Goal: Task Accomplishment & Management: Manage account settings

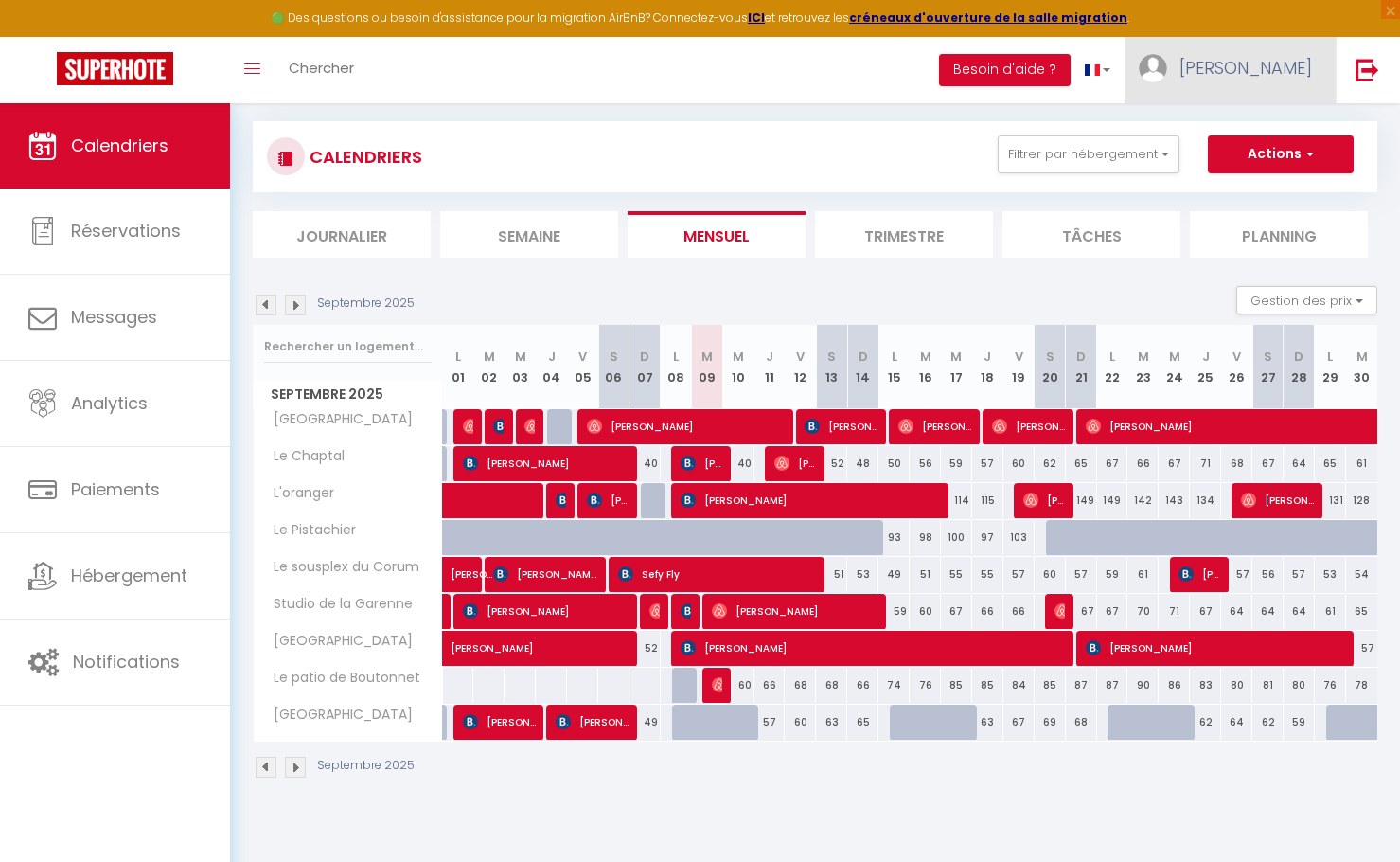
click at [1267, 77] on span "[PERSON_NAME]" at bounding box center [1245, 68] width 133 height 23
click at [1251, 138] on link "Paramètres" at bounding box center [1260, 131] width 140 height 32
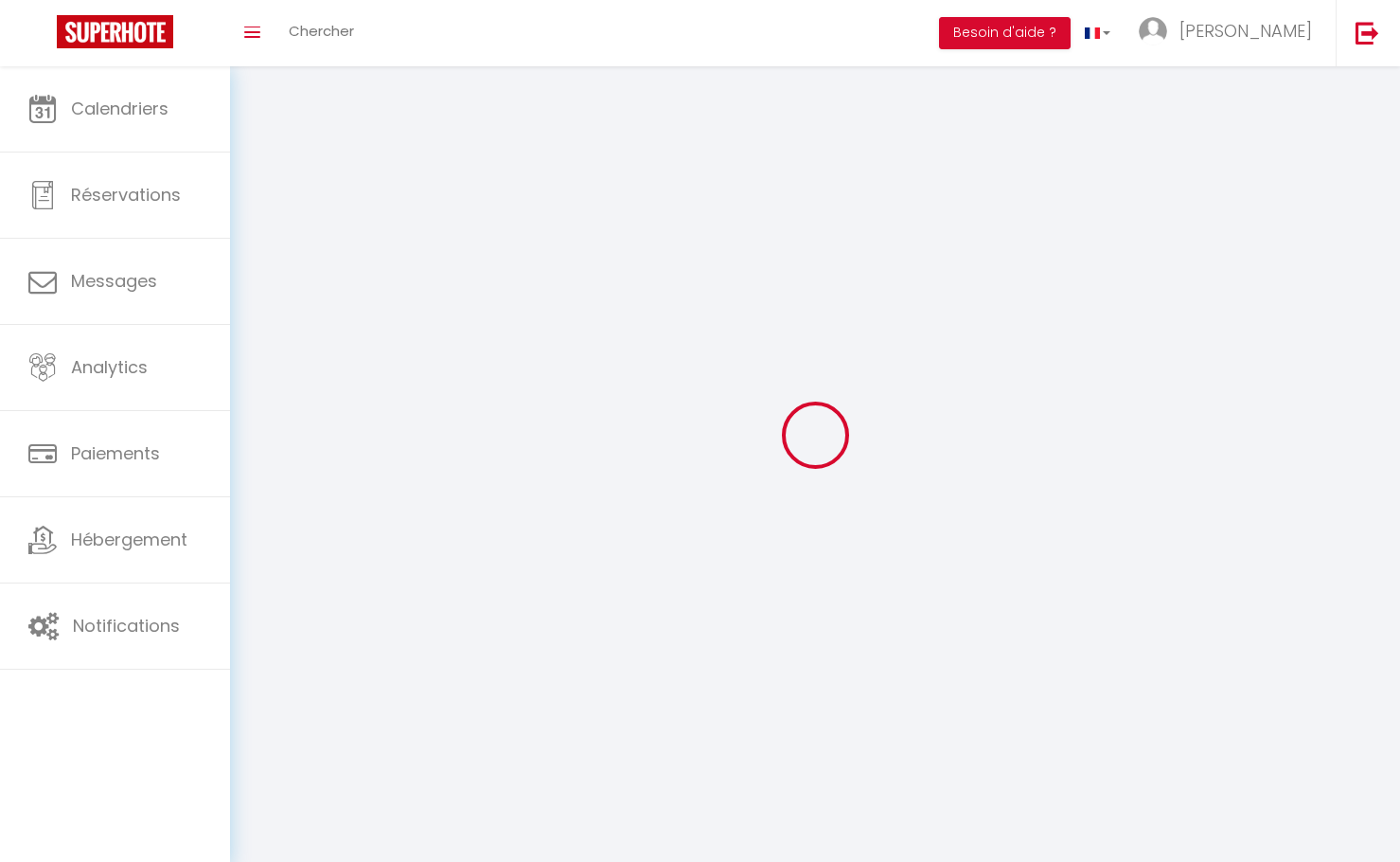
select select
type input "[PERSON_NAME]"
type input "COULM"
type input "0684524105"
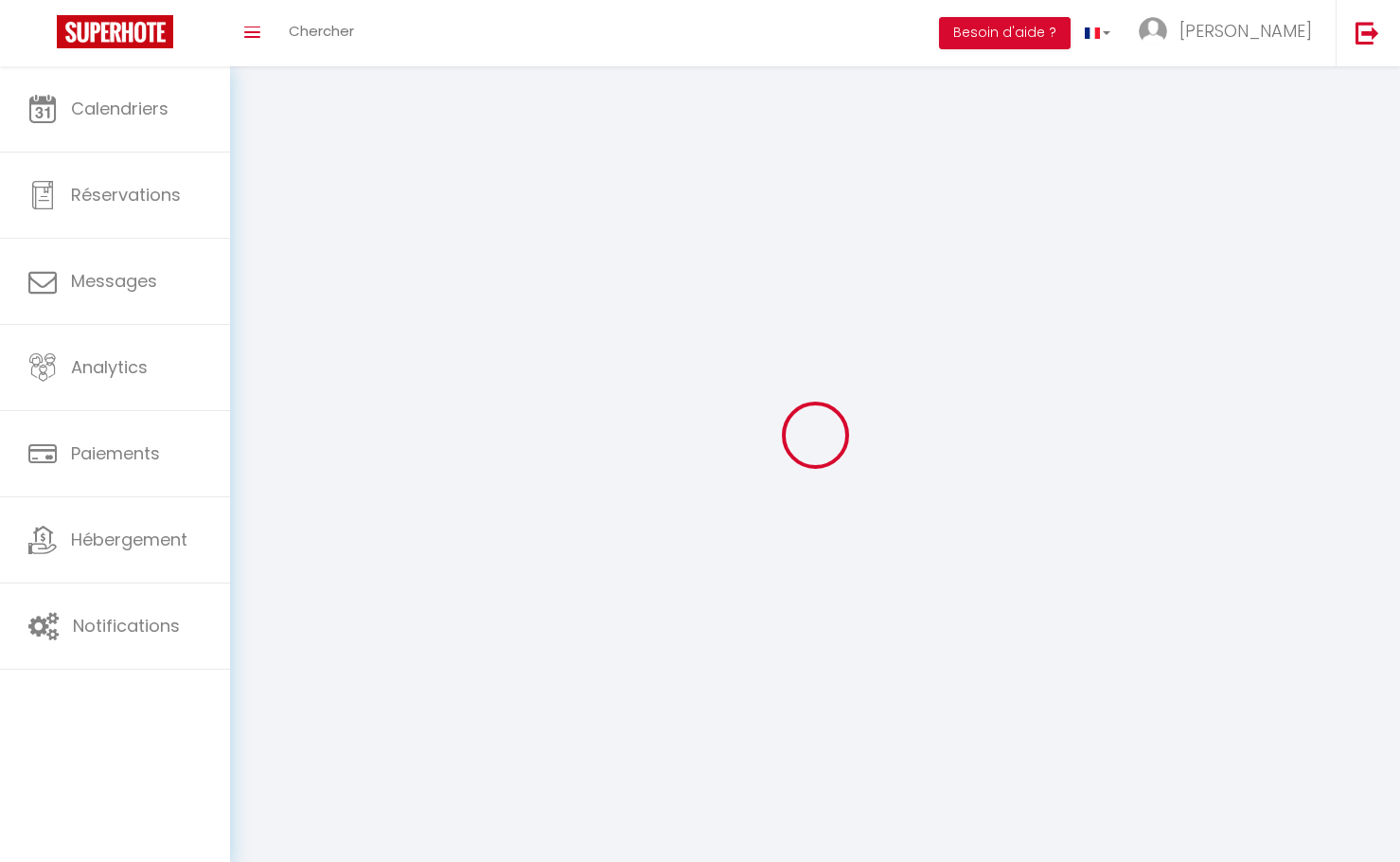
type input "[STREET_ADDRESS]"
type input "Saint jean de vedas"
type input "34430"
type input "56F0susgAQXi5jsnq00BuNd8q"
type input "XP4AMUZY4lYxAAjfIe0Ko88iv"
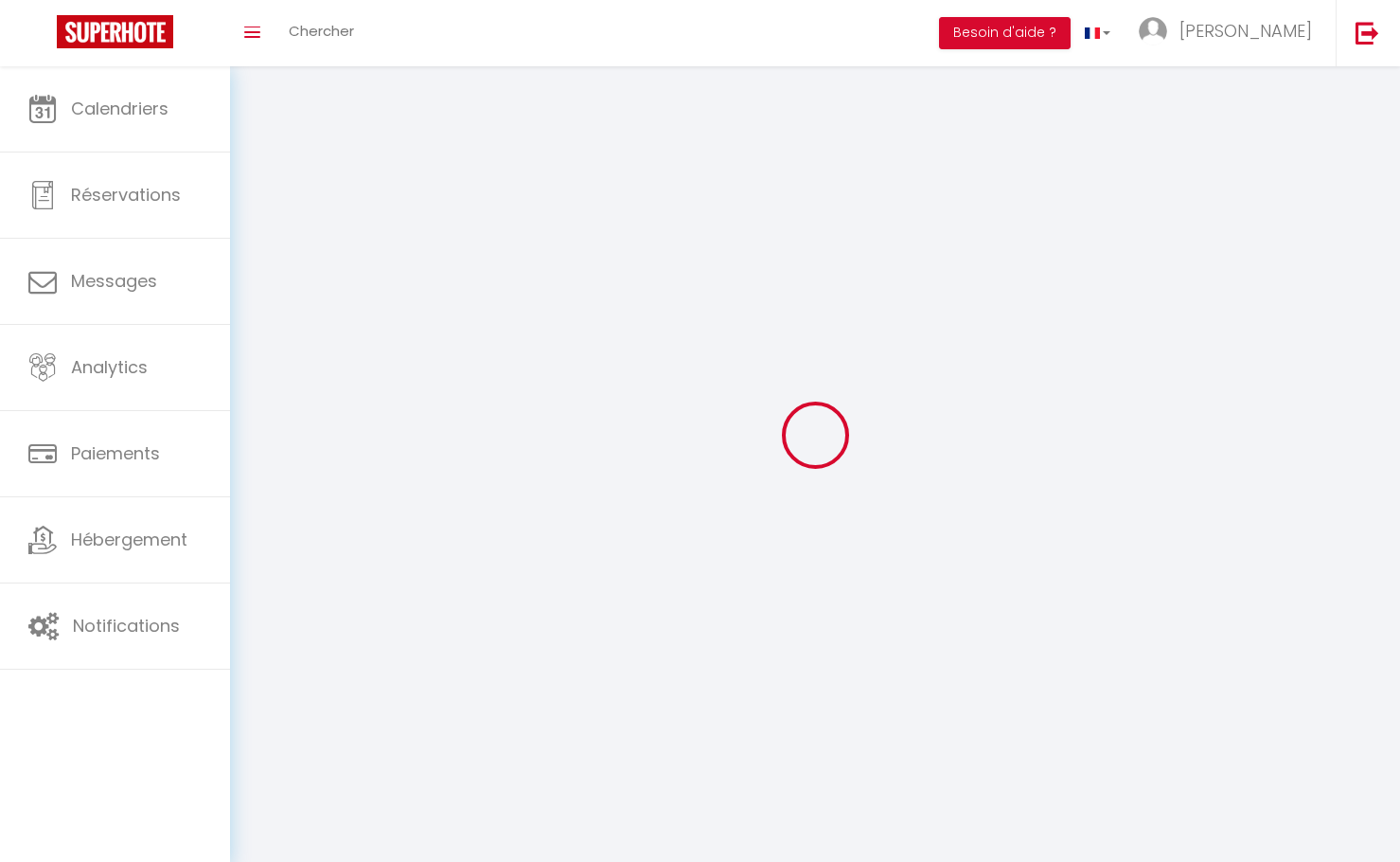
select select "28"
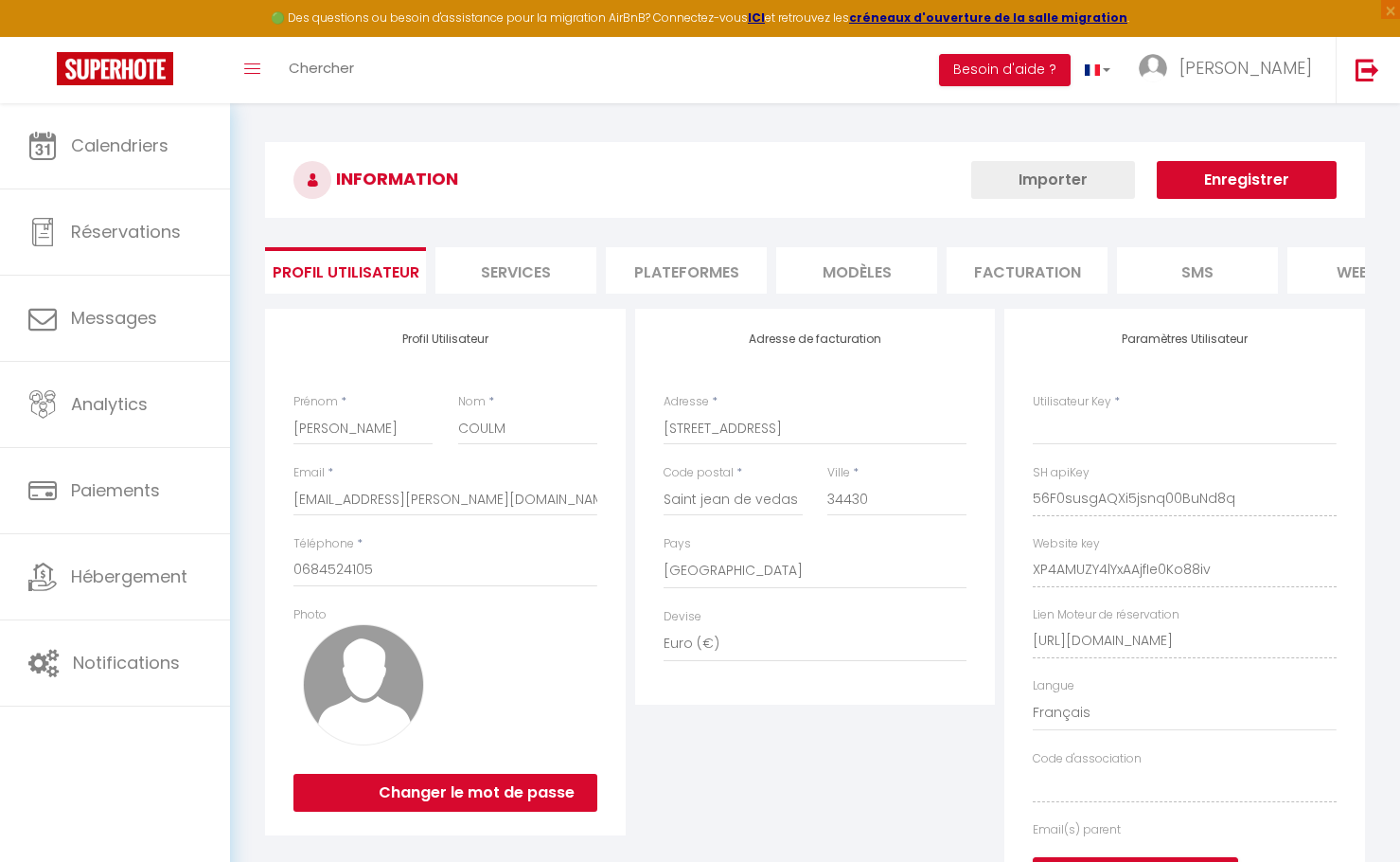
type input "56F0susgAQXi5jsnq00BuNd8q"
type input "XP4AMUZY4lYxAAjfIe0Ko88iv"
type input "[URL][DOMAIN_NAME]"
select select "fr"
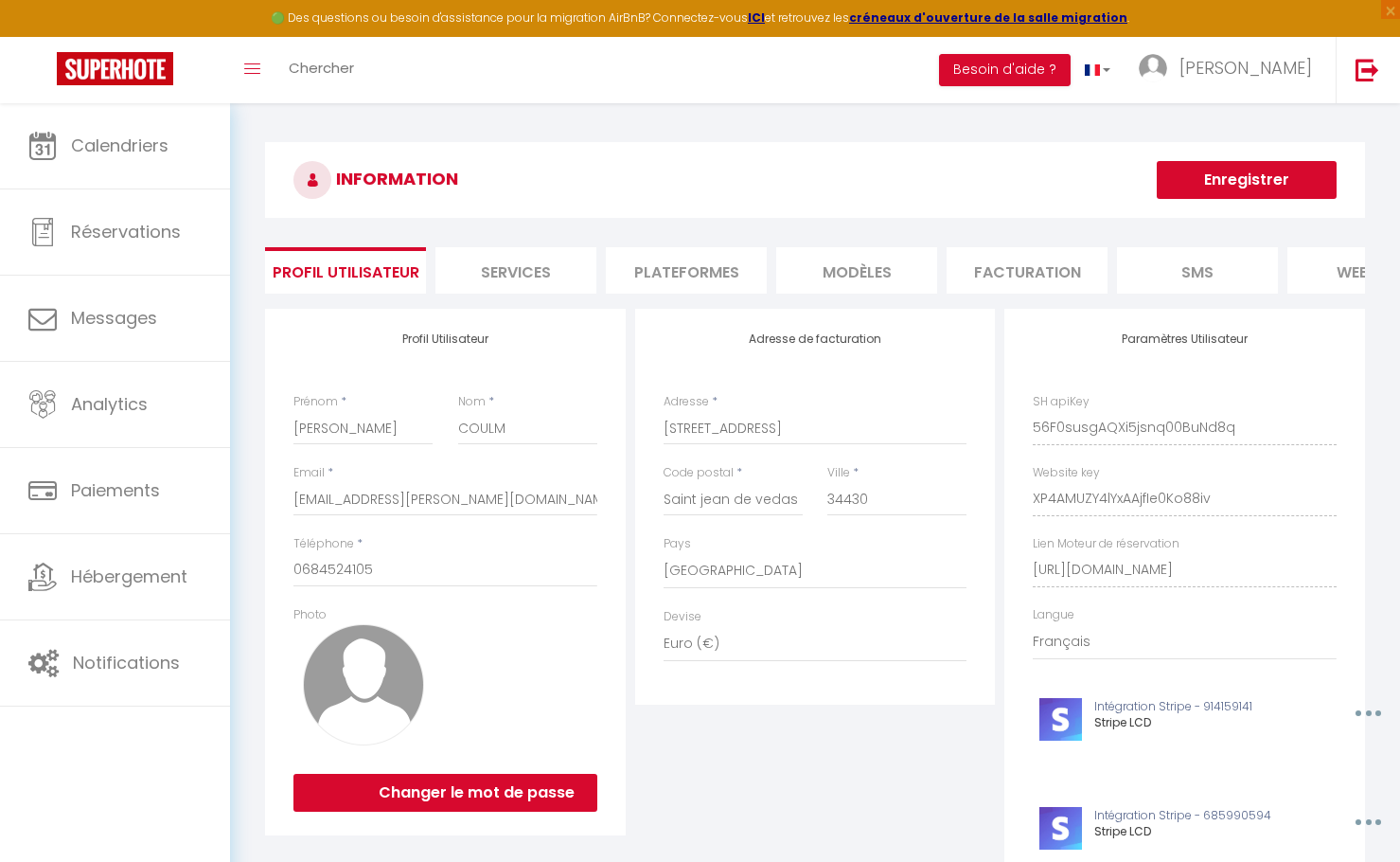
click at [677, 271] on li "Plateformes" at bounding box center [686, 270] width 161 height 46
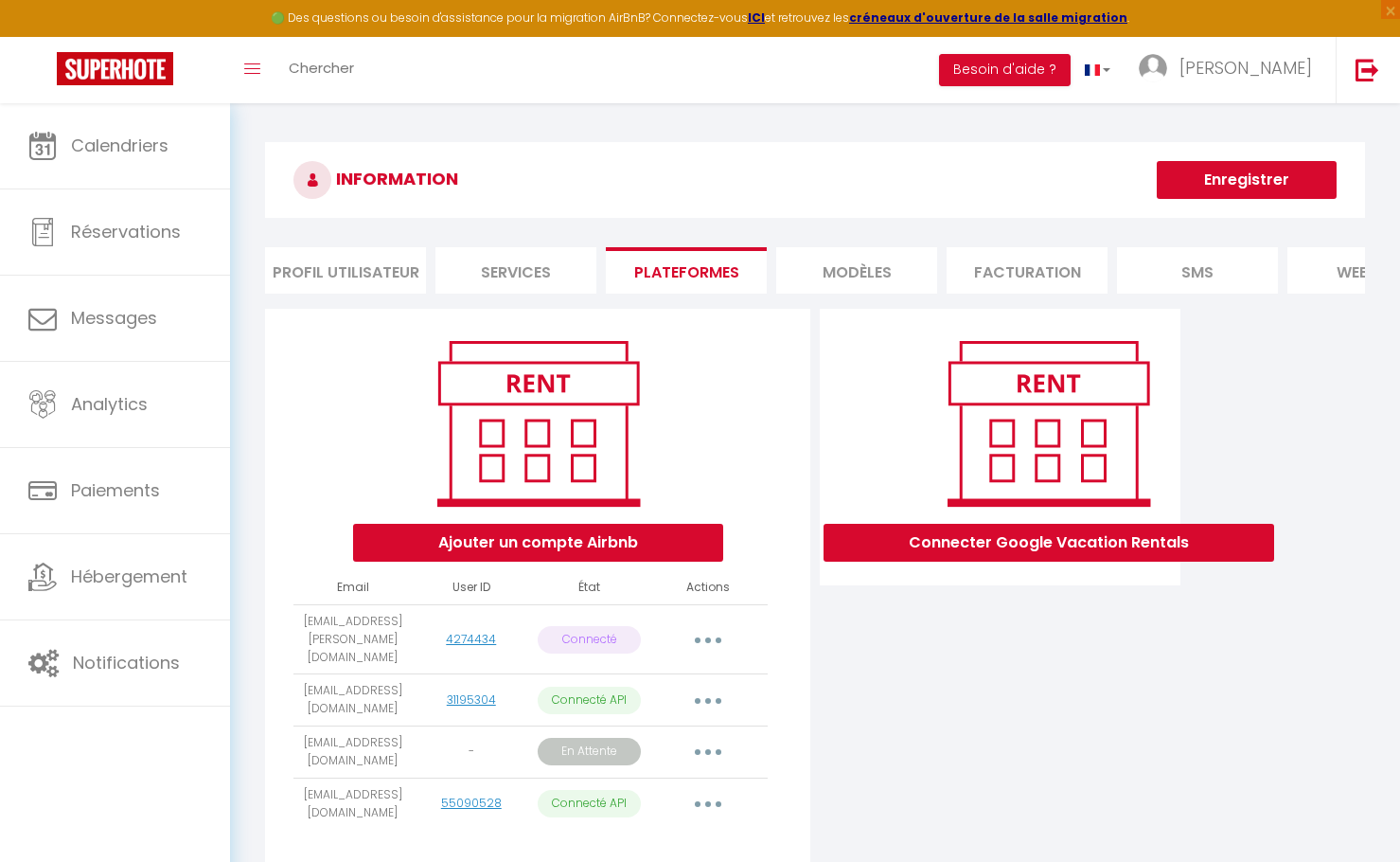
click at [711, 748] on button "button" at bounding box center [708, 752] width 53 height 30
click at [657, 786] on link "Obtenir le lien de connexion" at bounding box center [623, 795] width 212 height 32
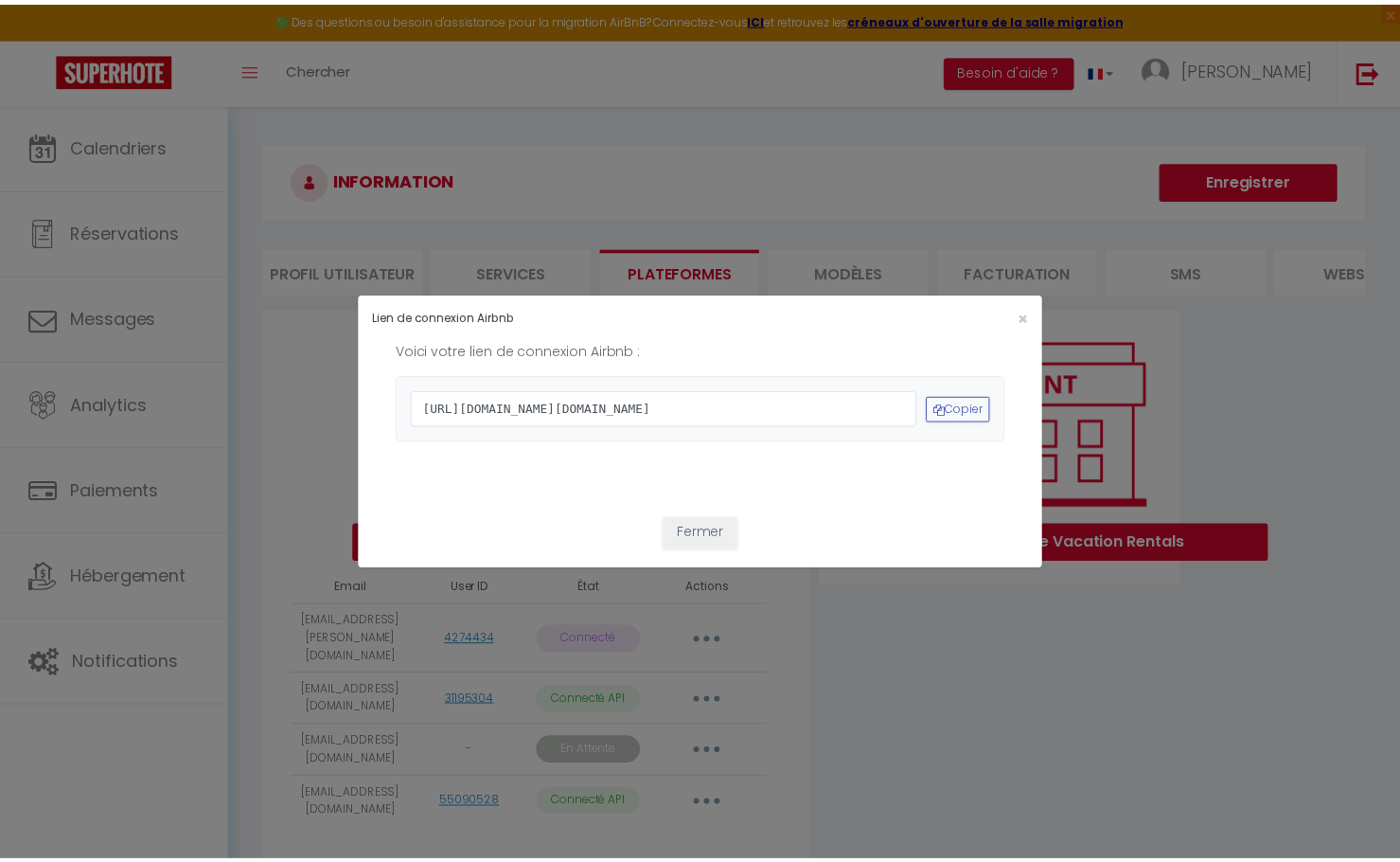
scroll to position [27, 0]
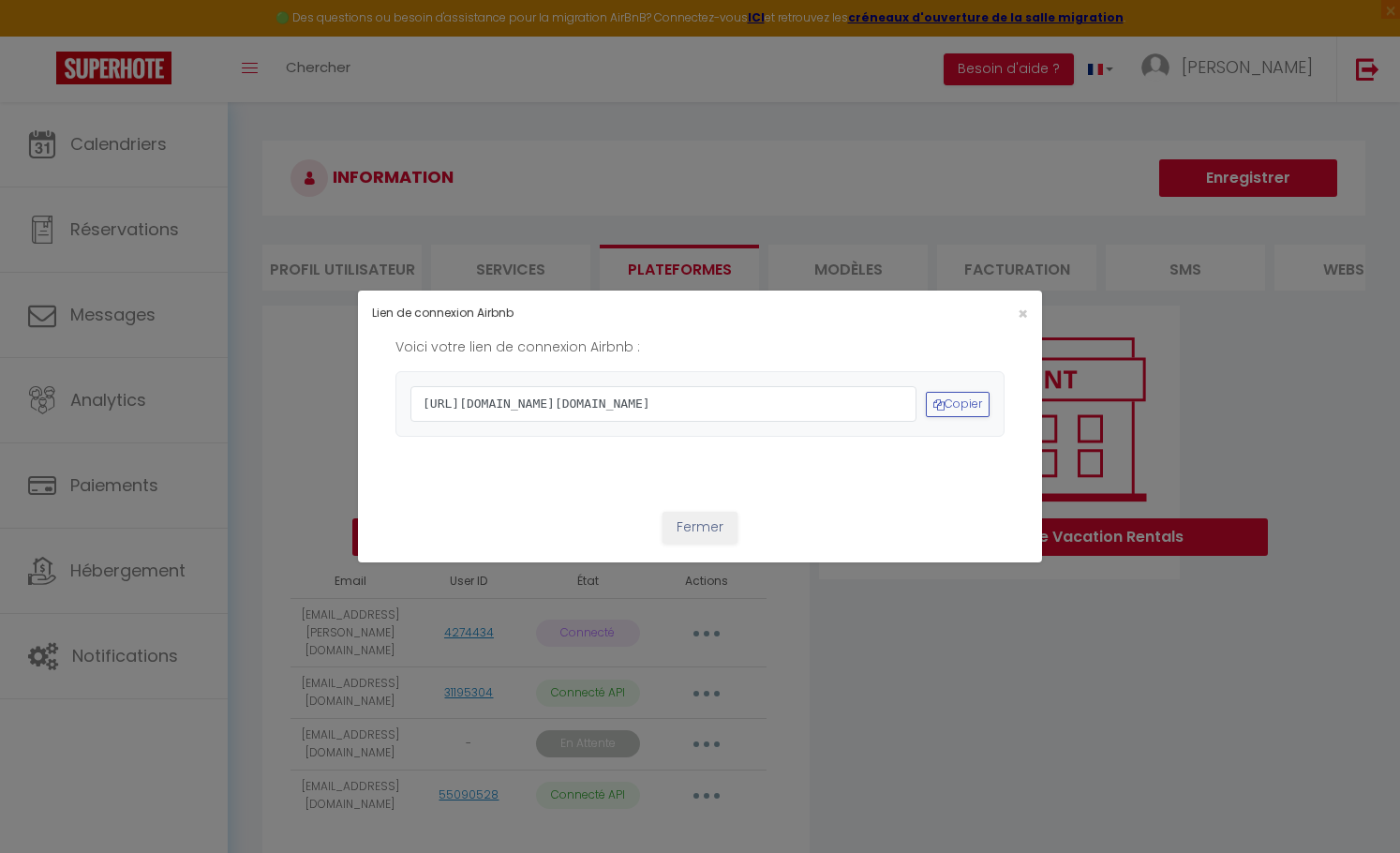
click at [953, 386] on div "[URL][DOMAIN_NAME][DOMAIN_NAME] Copier" at bounding box center [700, 403] width 579 height 35
click at [1018, 302] on span "×" at bounding box center [1022, 313] width 11 height 23
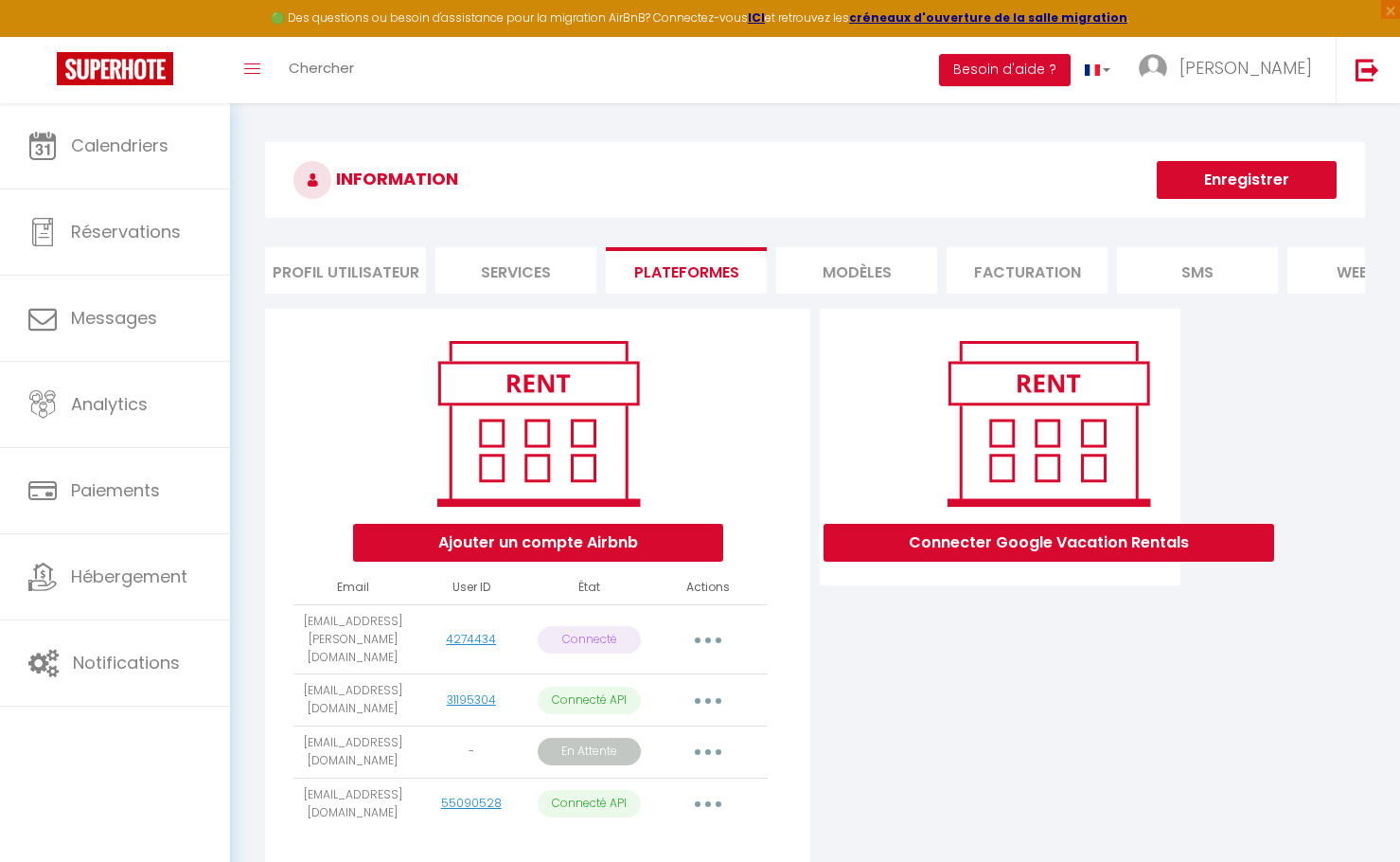
click at [694, 742] on button "button" at bounding box center [708, 752] width 53 height 30
click at [648, 784] on link "Obtenir le lien de connexion" at bounding box center [623, 795] width 212 height 32
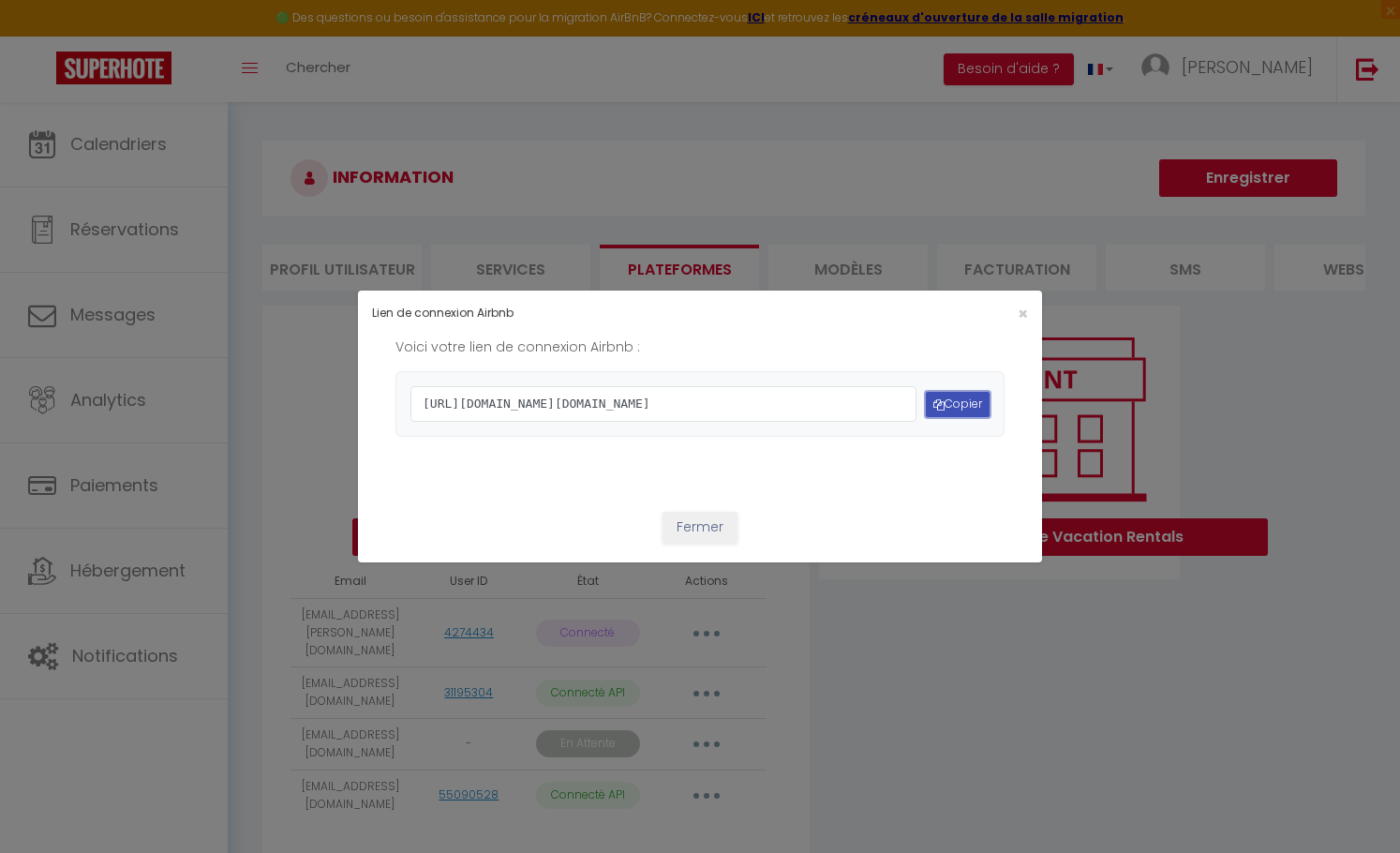
click at [955, 392] on button "Copier" at bounding box center [957, 404] width 63 height 25
click at [945, 392] on button "Copier" at bounding box center [957, 404] width 63 height 25
